Goal: Information Seeking & Learning: Find specific fact

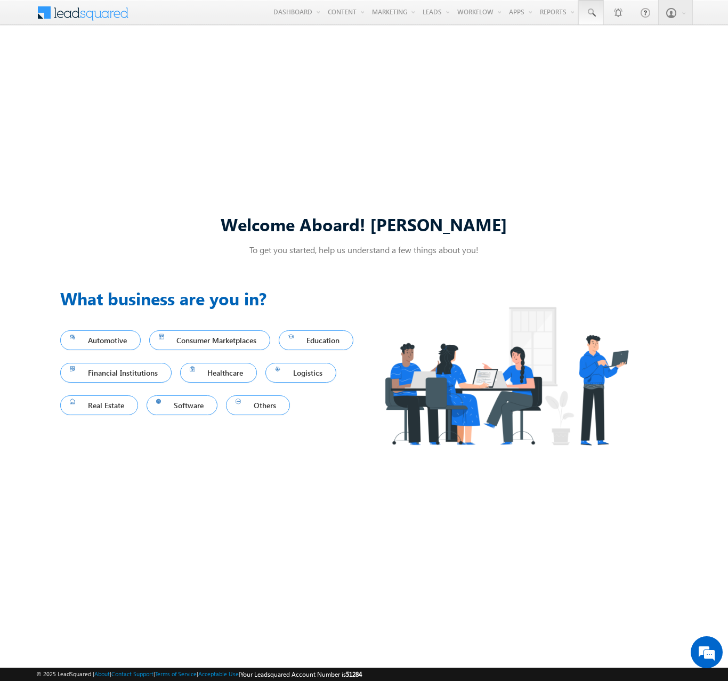
click at [590, 13] on span at bounding box center [591, 12] width 11 height 11
type input "8948024334"
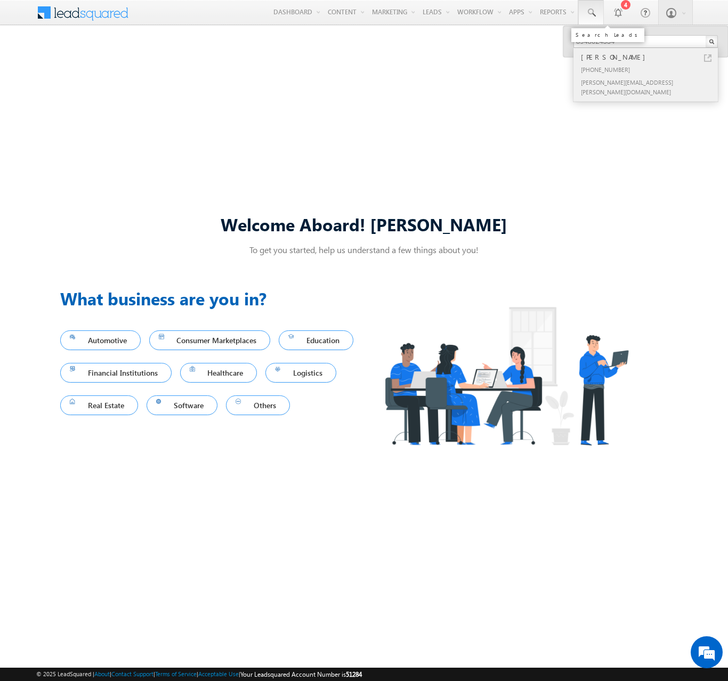
click at [650, 57] on div "[PERSON_NAME]" at bounding box center [650, 57] width 143 height 12
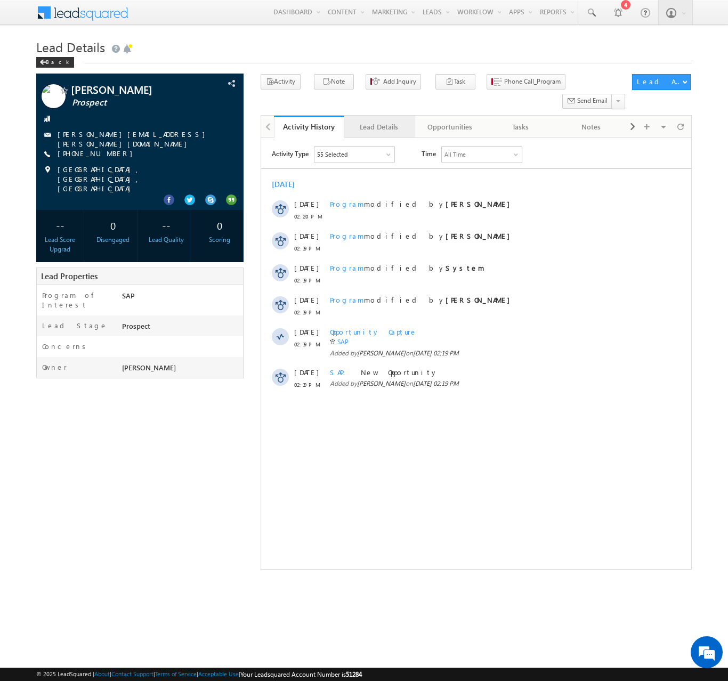
click at [379, 120] on div "Lead Details" at bounding box center [379, 126] width 52 height 13
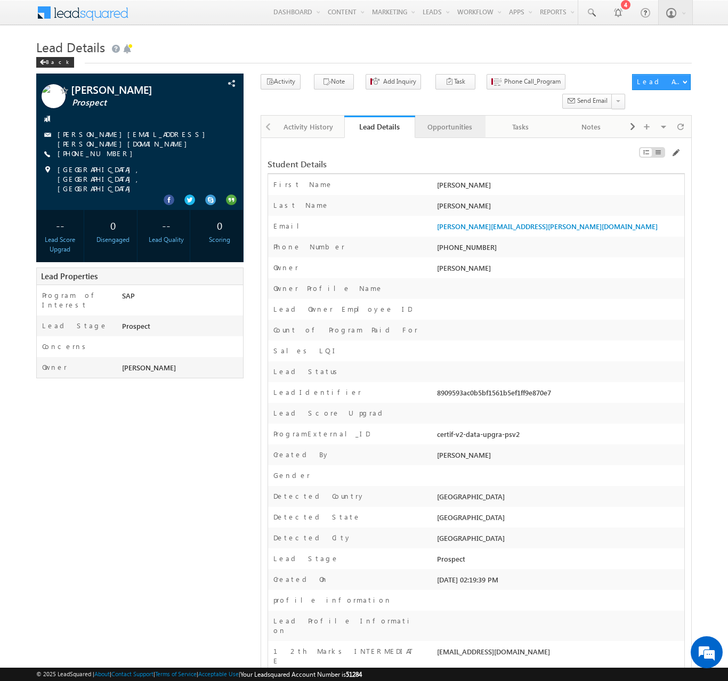
click at [449, 120] on div "Opportunities" at bounding box center [450, 126] width 52 height 13
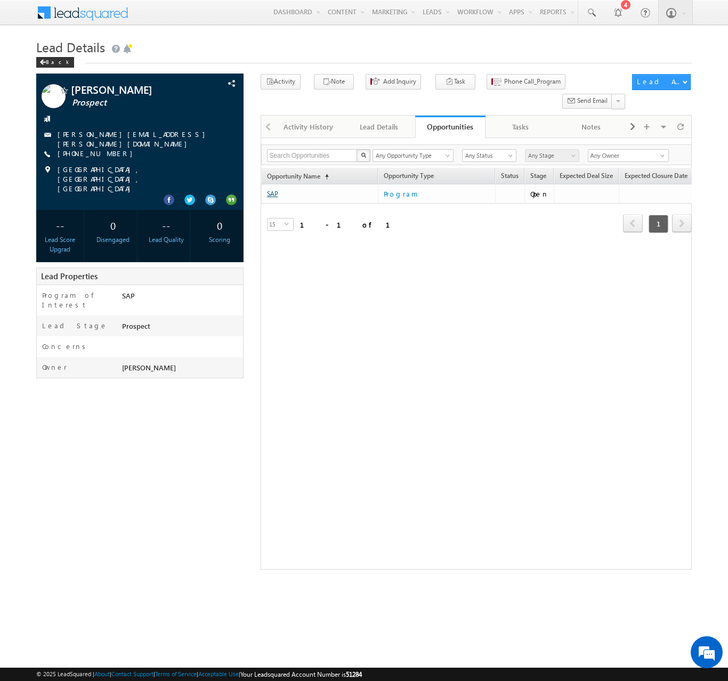
click at [272, 190] on link "SAP" at bounding box center [272, 194] width 11 height 8
